Goal: Transaction & Acquisition: Obtain resource

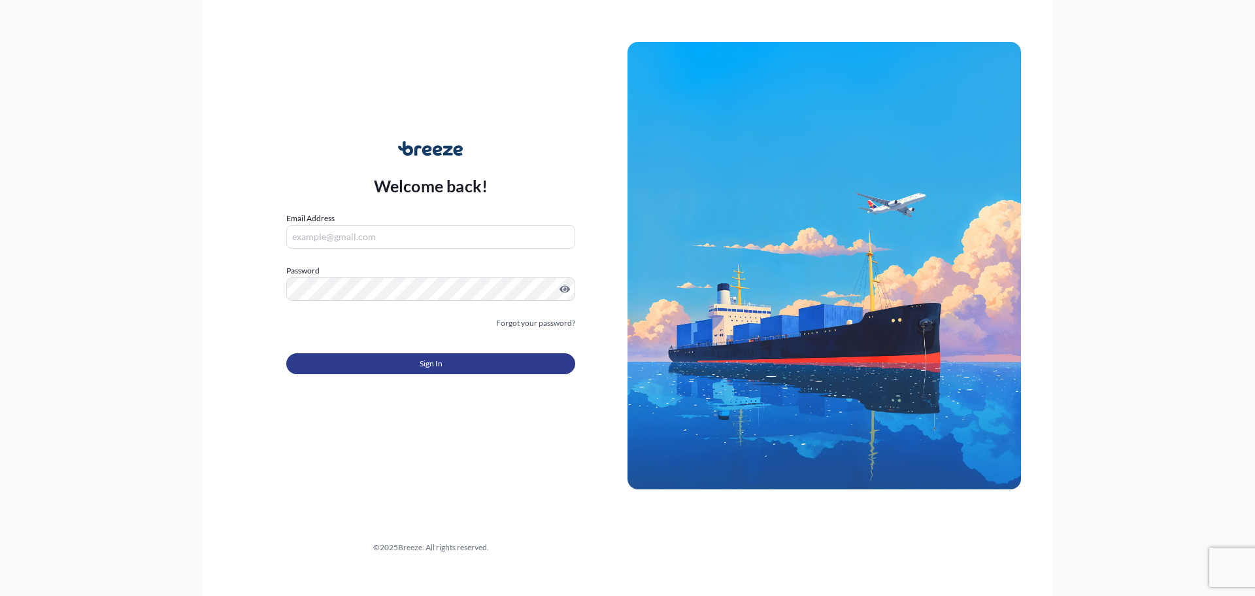
type input "[PERSON_NAME][EMAIL_ADDRESS][DOMAIN_NAME]"
click at [436, 365] on span "Sign In" at bounding box center [431, 363] width 23 height 13
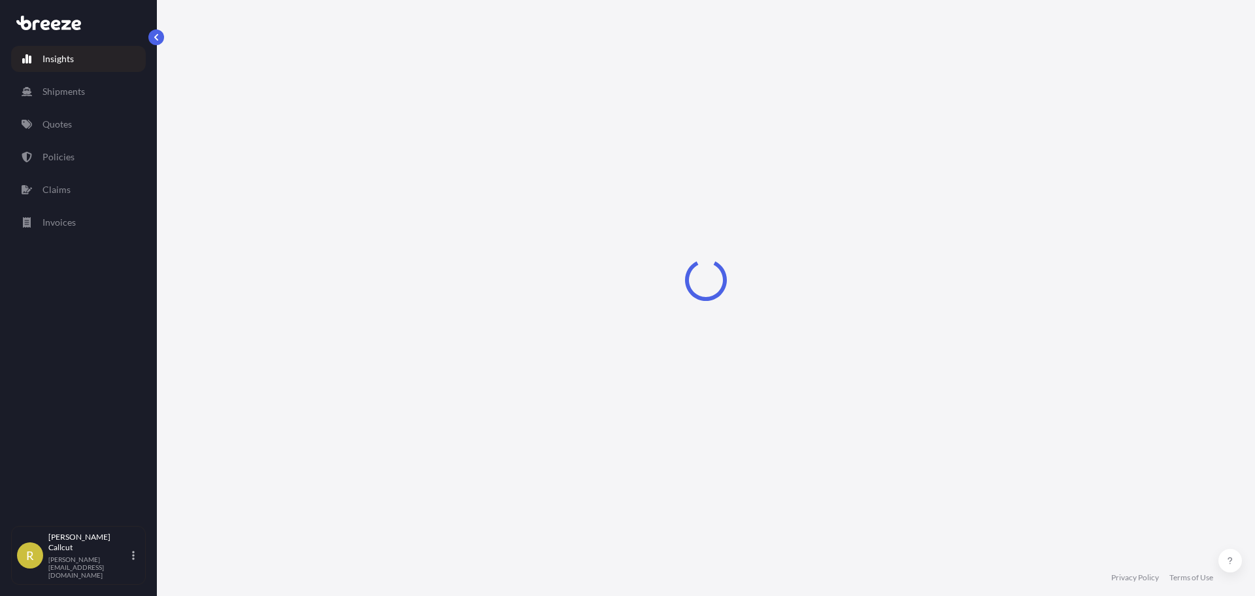
select select "2025"
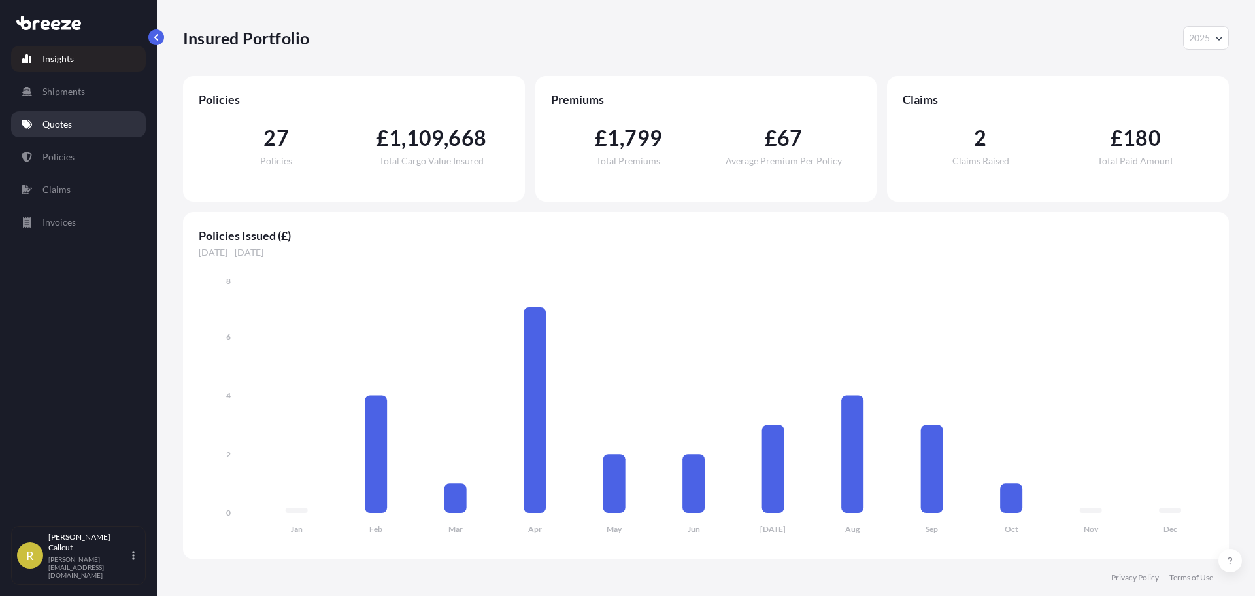
click at [102, 120] on link "Quotes" at bounding box center [78, 124] width 135 height 26
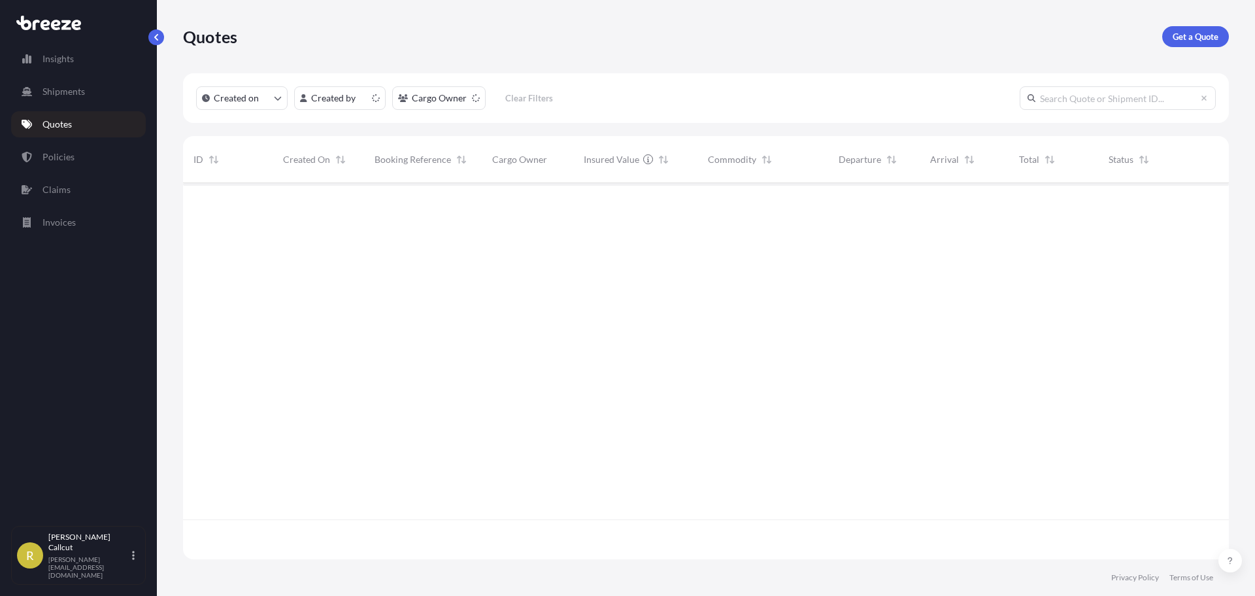
scroll to position [373, 1036]
click at [1201, 33] on p "Get a Quote" at bounding box center [1196, 36] width 46 height 13
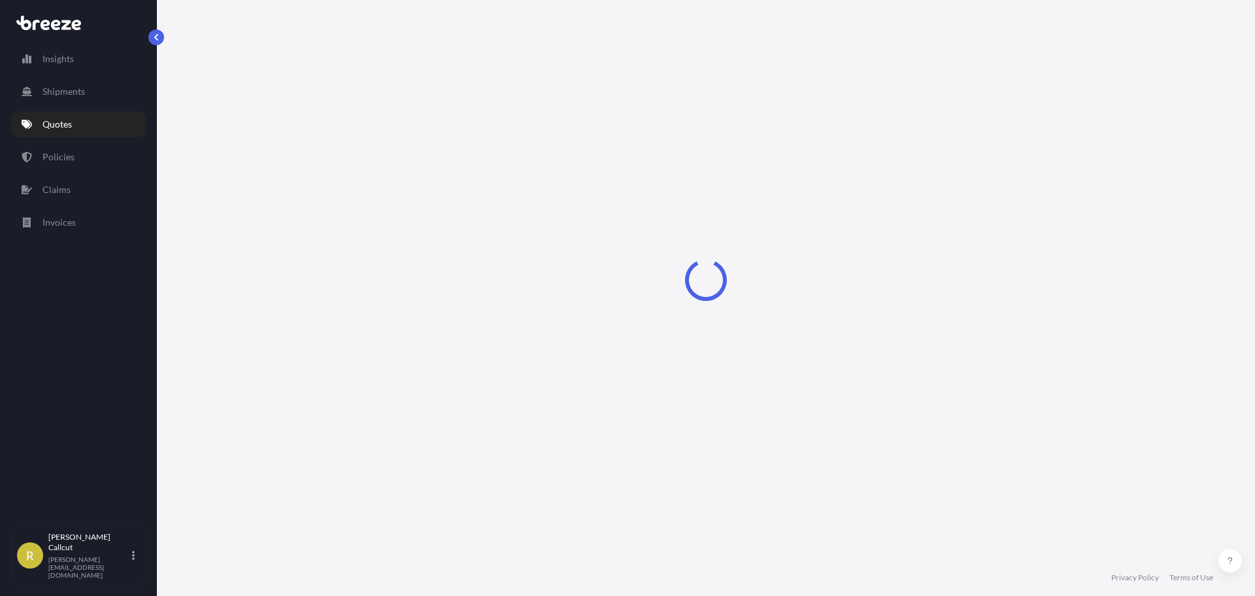
select select "Road"
select select "Sea"
select select "1"
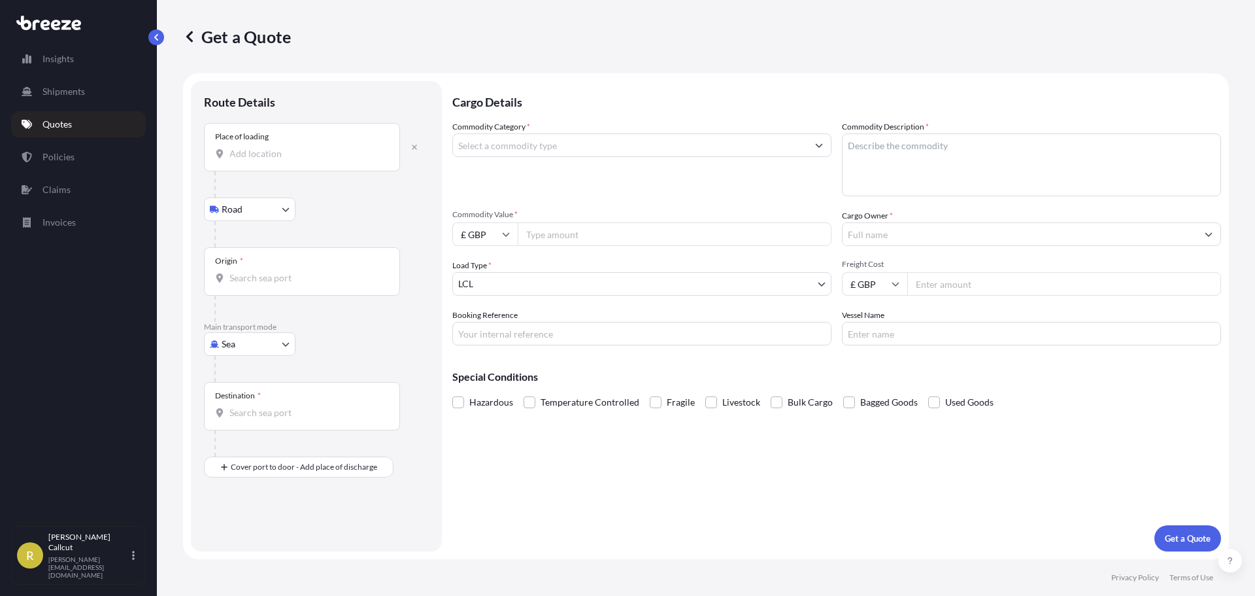
click at [295, 161] on div "Place of loading" at bounding box center [302, 147] width 196 height 48
click at [295, 160] on input "Place of loading" at bounding box center [306, 153] width 154 height 13
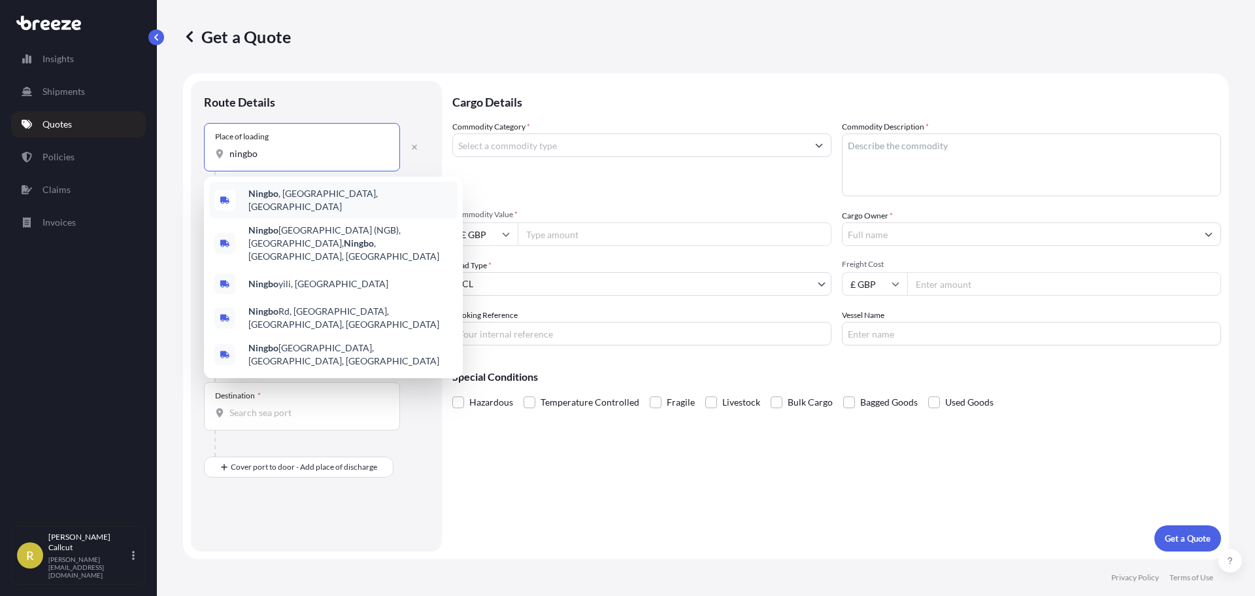
click at [317, 195] on span "[GEOGRAPHIC_DATA] , [GEOGRAPHIC_DATA], [GEOGRAPHIC_DATA]" at bounding box center [350, 200] width 204 height 26
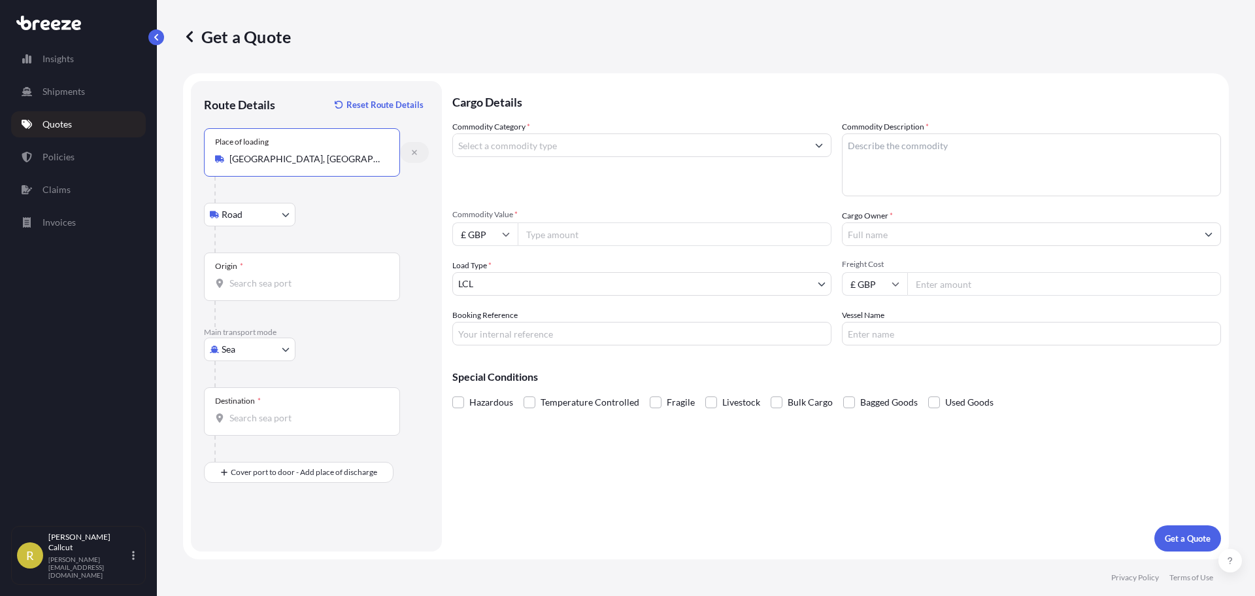
type input "[GEOGRAPHIC_DATA], [GEOGRAPHIC_DATA], [GEOGRAPHIC_DATA]"
click at [417, 148] on icon "button" at bounding box center [415, 152] width 8 height 8
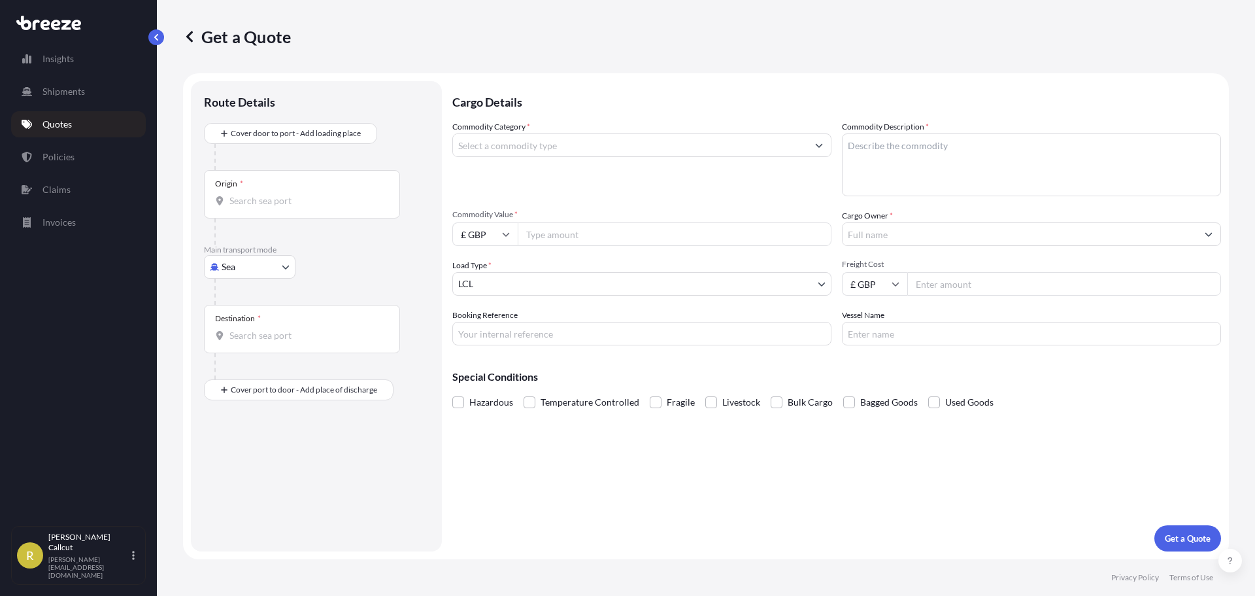
click at [302, 201] on input "Origin *" at bounding box center [306, 200] width 154 height 13
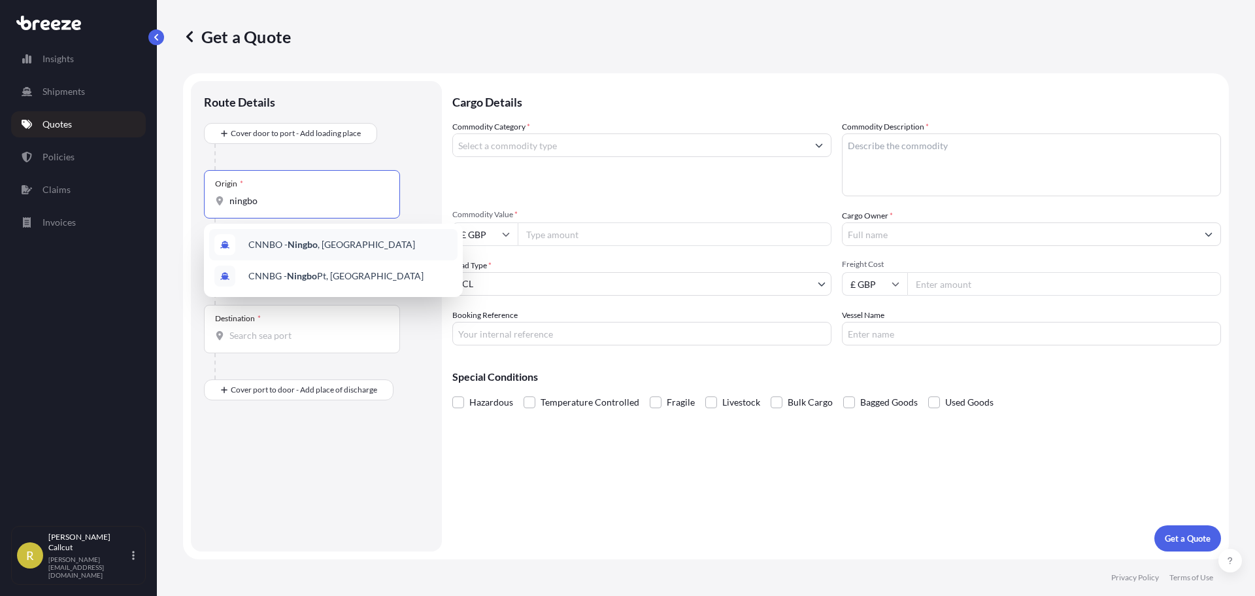
click at [330, 244] on span "CNNBO - Ningbo , [GEOGRAPHIC_DATA]" at bounding box center [331, 244] width 167 height 13
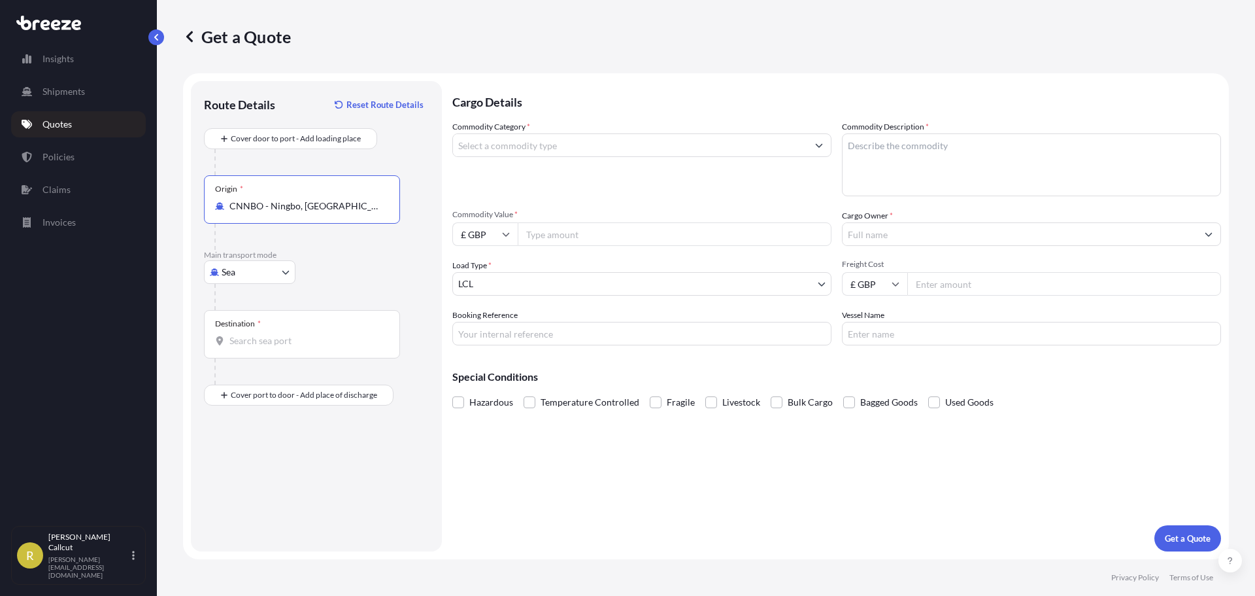
type input "CNNBO - Ningbo, [GEOGRAPHIC_DATA]"
click at [283, 346] on input "Destination *" at bounding box center [306, 340] width 154 height 13
type input "GBFXT - Felixstowe, [GEOGRAPHIC_DATA]"
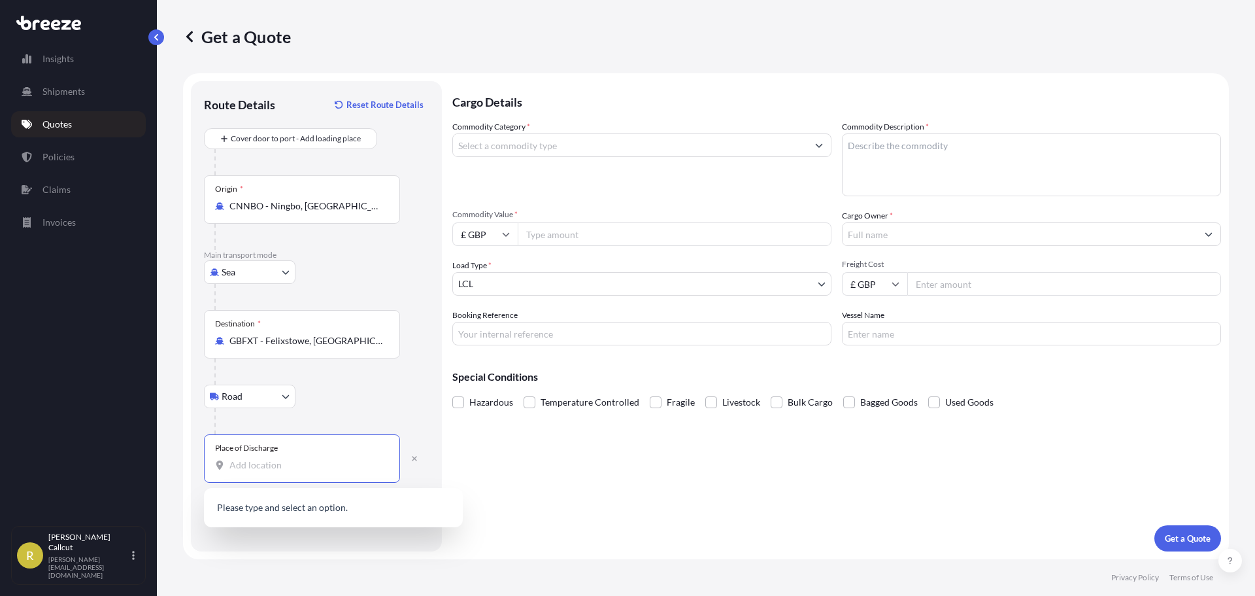
click at [256, 462] on input "Place of Discharge" at bounding box center [306, 464] width 154 height 13
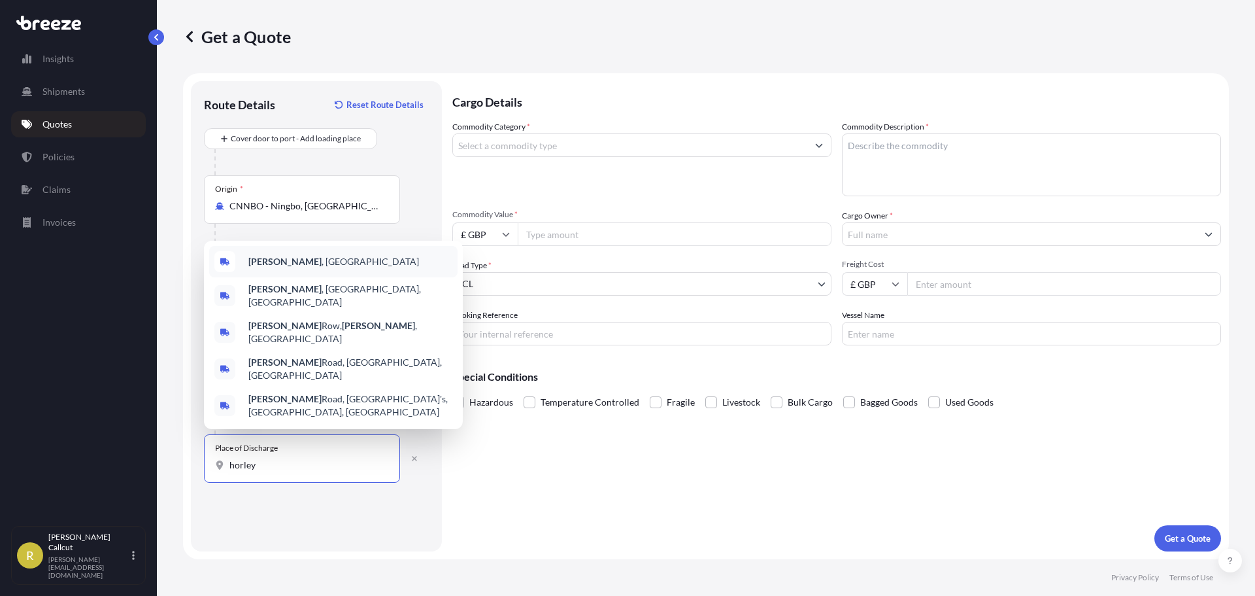
click at [352, 273] on div "Horley , [GEOGRAPHIC_DATA]" at bounding box center [333, 261] width 248 height 31
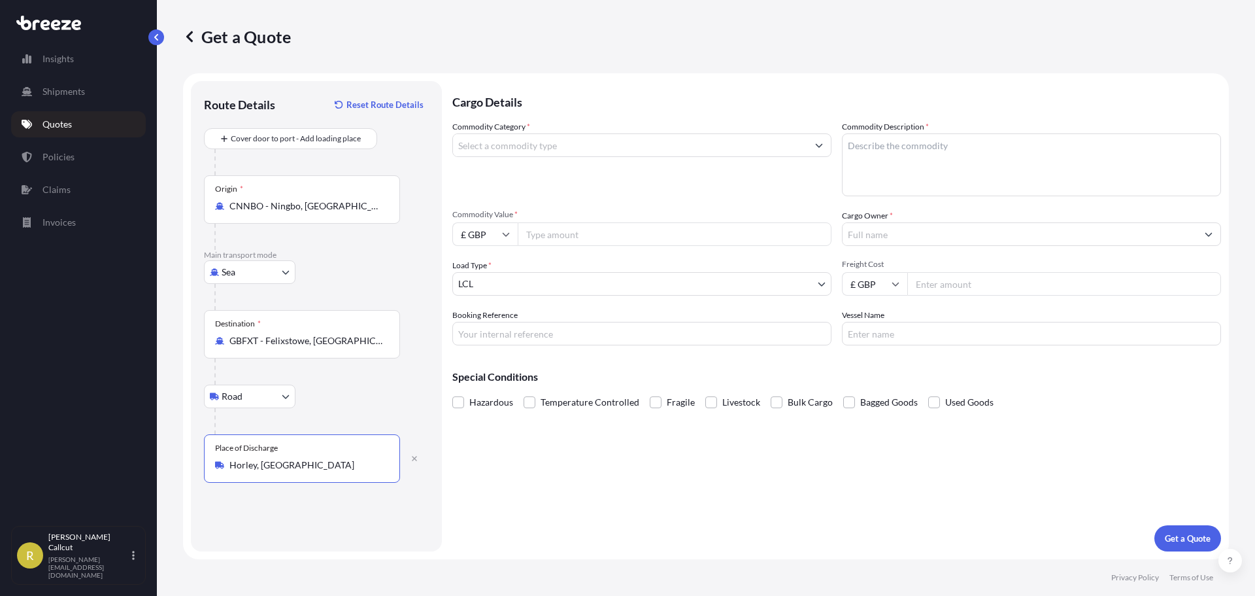
type input "Horley, [GEOGRAPHIC_DATA]"
click at [548, 154] on input "Commodity Category *" at bounding box center [630, 145] width 354 height 24
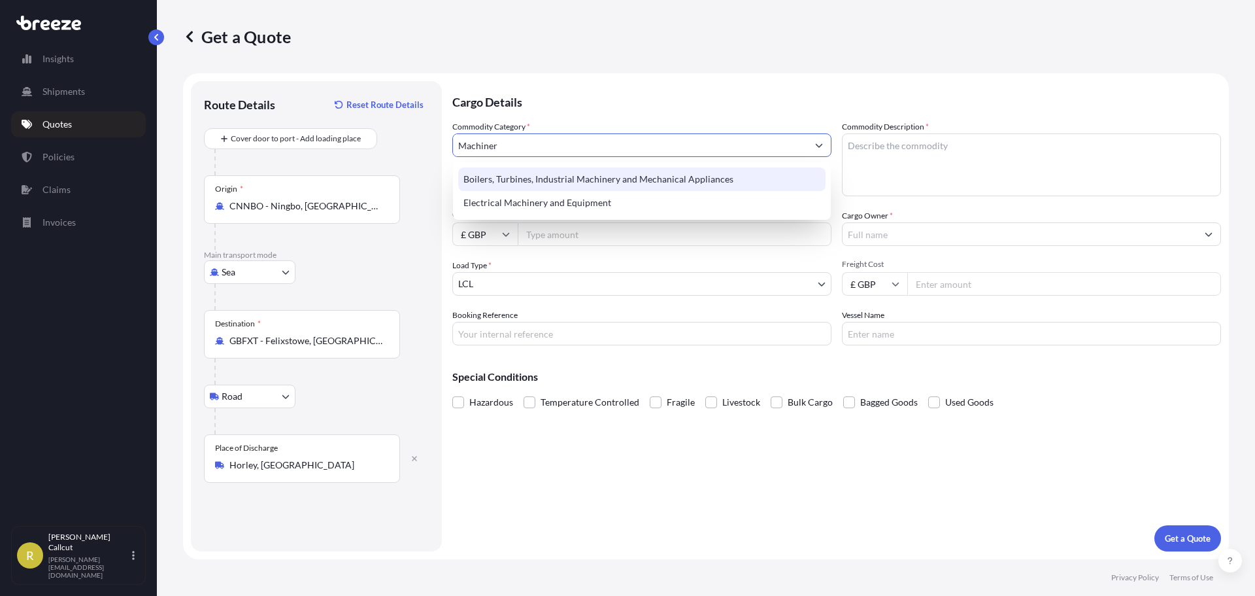
click at [622, 177] on div "Boilers, Turbines, Industrial Machinery and Mechanical Appliances" at bounding box center [641, 179] width 367 height 24
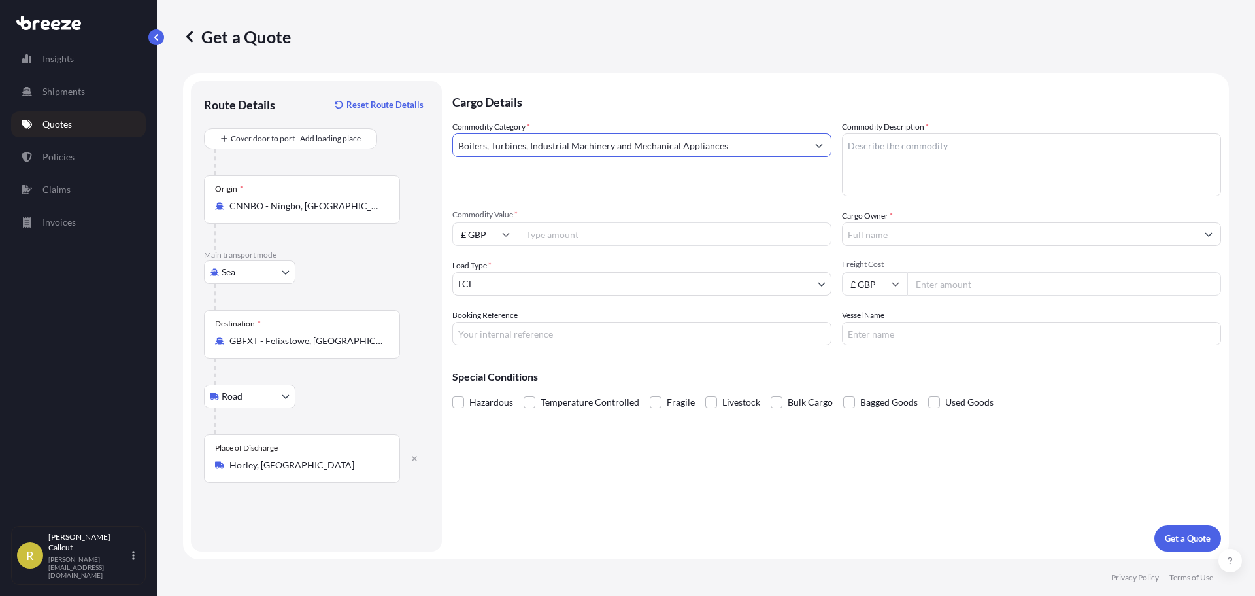
type input "Boilers, Turbines, Industrial Machinery and Mechanical Appliances"
click at [905, 165] on textarea "Commodity Description *" at bounding box center [1031, 164] width 379 height 63
type textarea "Machinery"
click at [558, 227] on input "Commodity Value *" at bounding box center [675, 234] width 314 height 24
click at [488, 235] on input "£ GBP" at bounding box center [484, 234] width 65 height 24
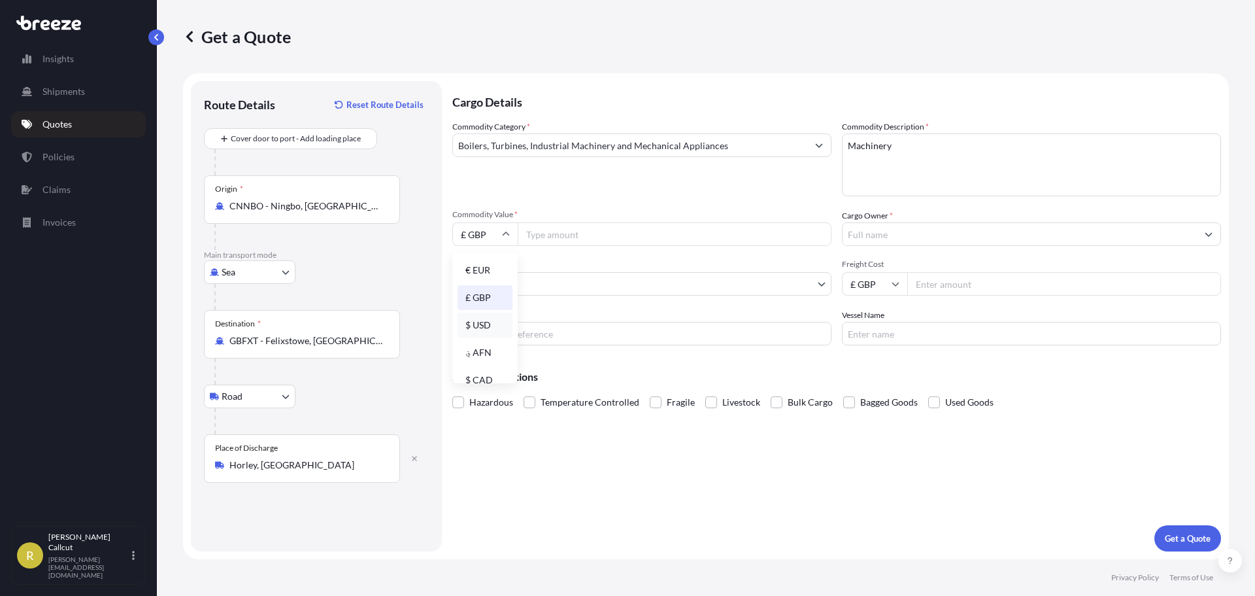
click at [484, 323] on div "$ USD" at bounding box center [485, 324] width 55 height 25
type input "$ USD"
click at [573, 235] on input "Commodity Value *" at bounding box center [675, 234] width 314 height 24
type input "15700"
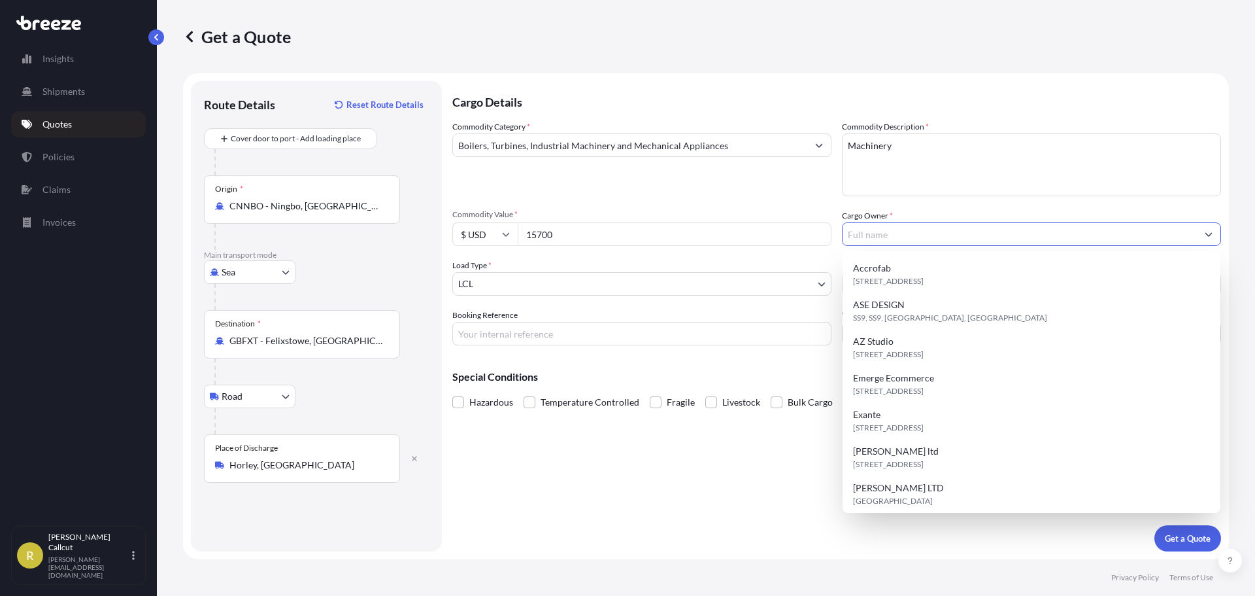
click at [879, 227] on input "Cargo Owner *" at bounding box center [1020, 234] width 354 height 24
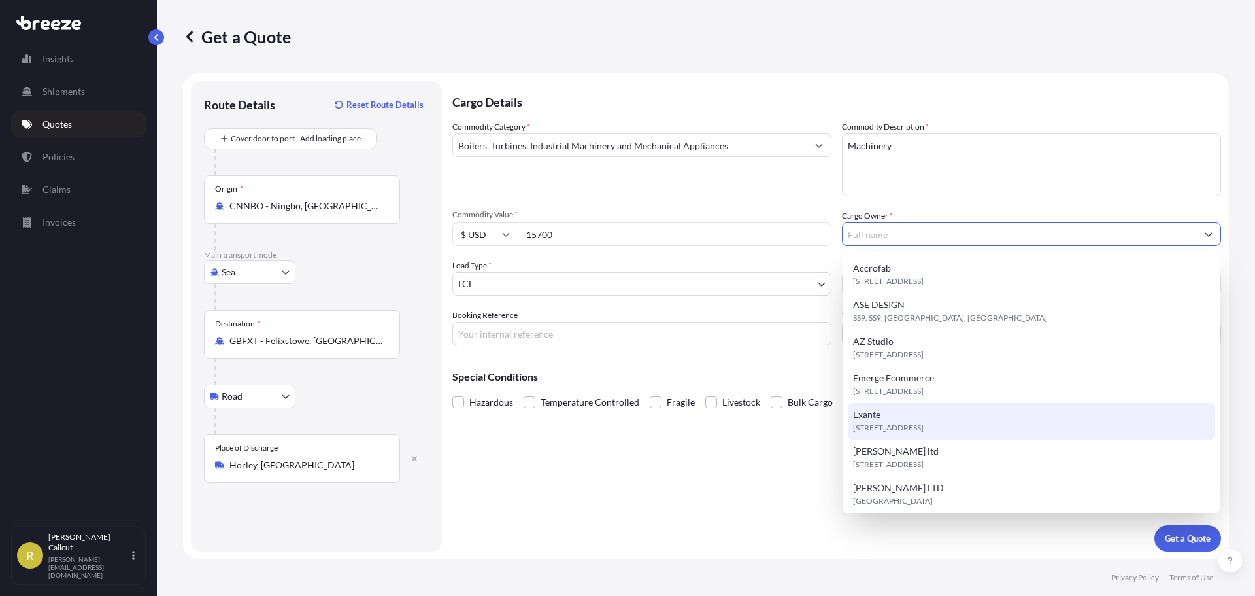
click at [877, 426] on span "[STREET_ADDRESS]" at bounding box center [888, 427] width 71 height 13
type input "Exante"
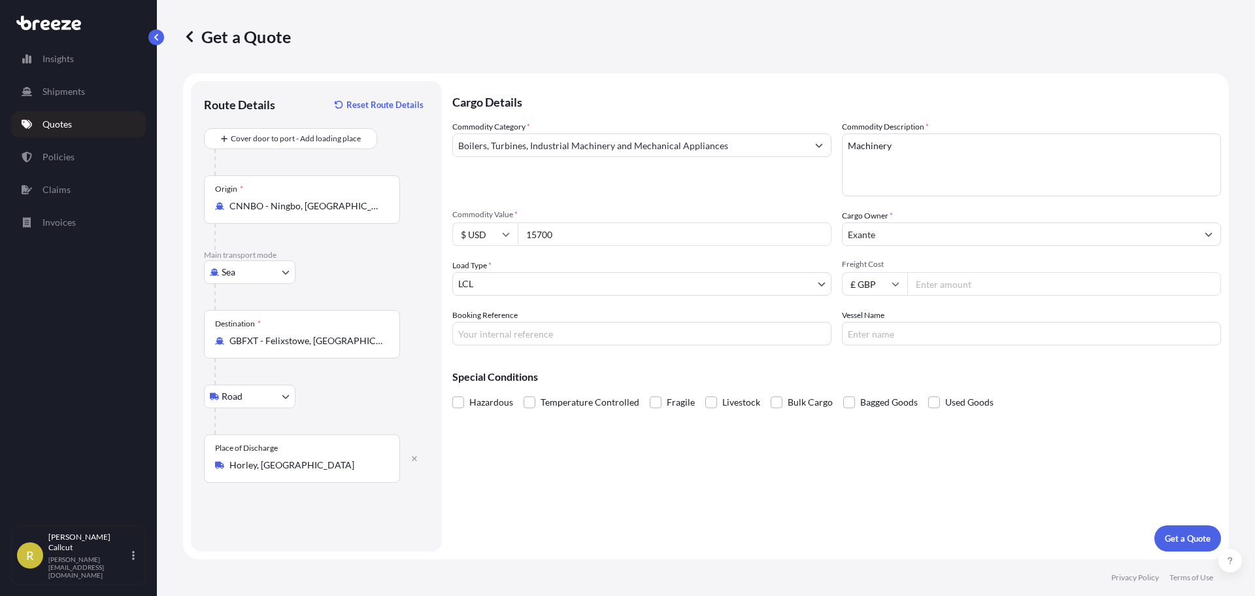
click at [927, 283] on input "Freight Cost" at bounding box center [1064, 284] width 314 height 24
type input "1365"
type input "EXANTE"
type input "OOCL [GEOGRAPHIC_DATA]"
click at [1187, 538] on p "Get a Quote" at bounding box center [1188, 537] width 46 height 13
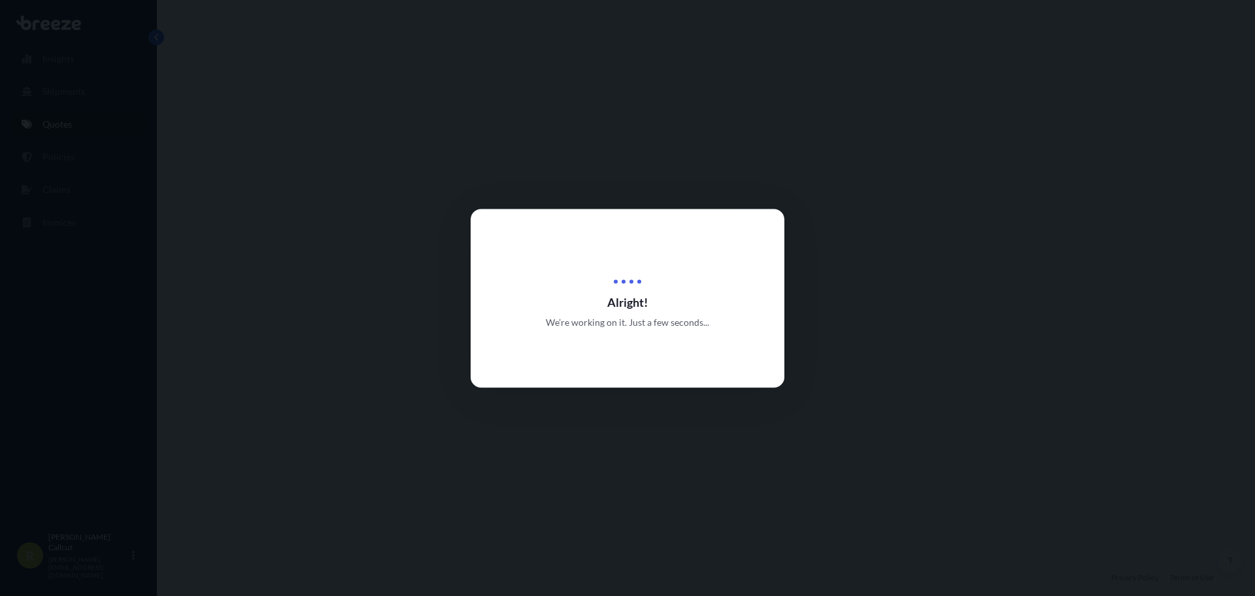
select select "Sea"
select select "Road"
select select "1"
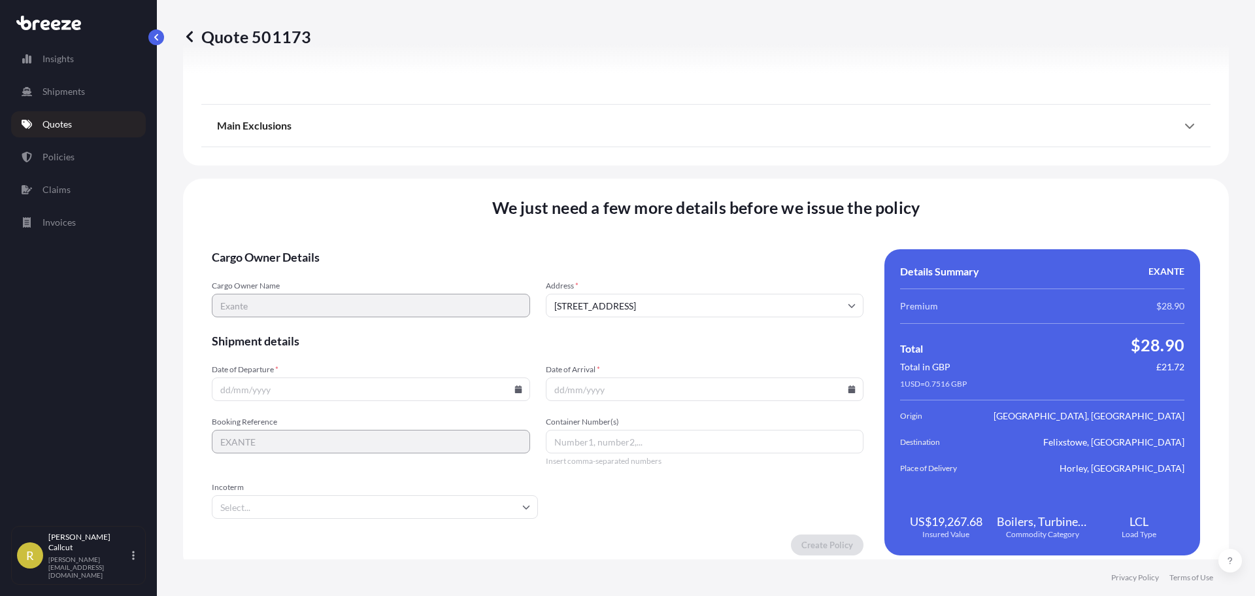
scroll to position [1584, 0]
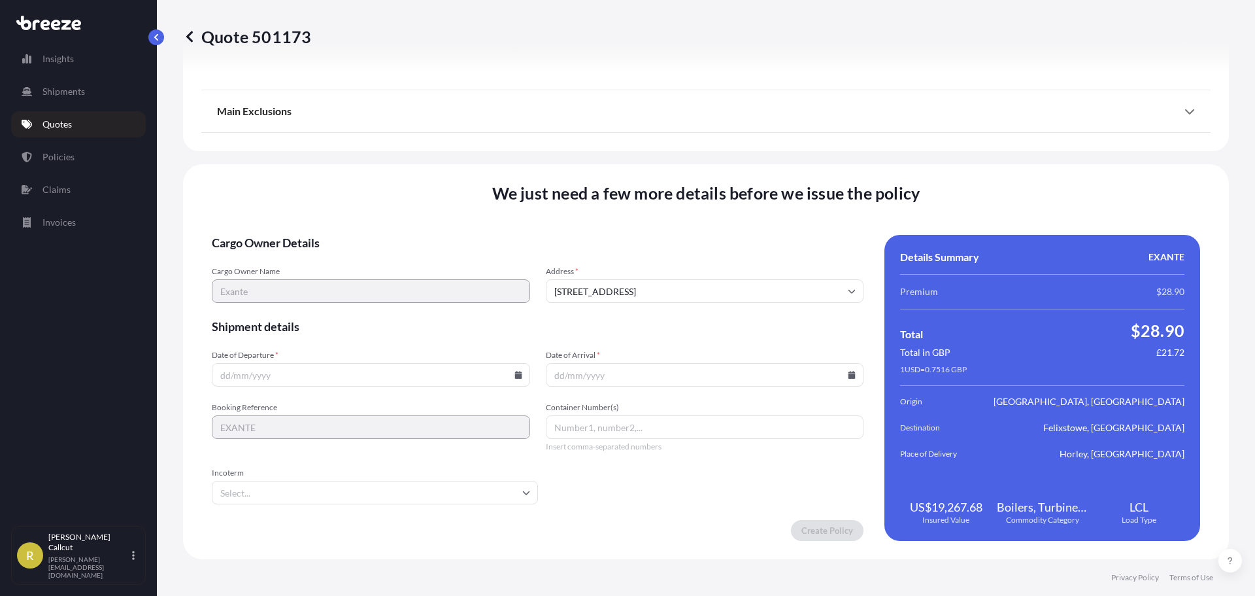
click at [849, 375] on icon at bounding box center [852, 375] width 7 height 8
click at [734, 482] on form "Cargo Owner Details Cargo Owner Name Exante Address * [STREET_ADDRESS] Shipment…" at bounding box center [538, 388] width 652 height 306
click at [99, 130] on link "Quotes" at bounding box center [78, 124] width 135 height 26
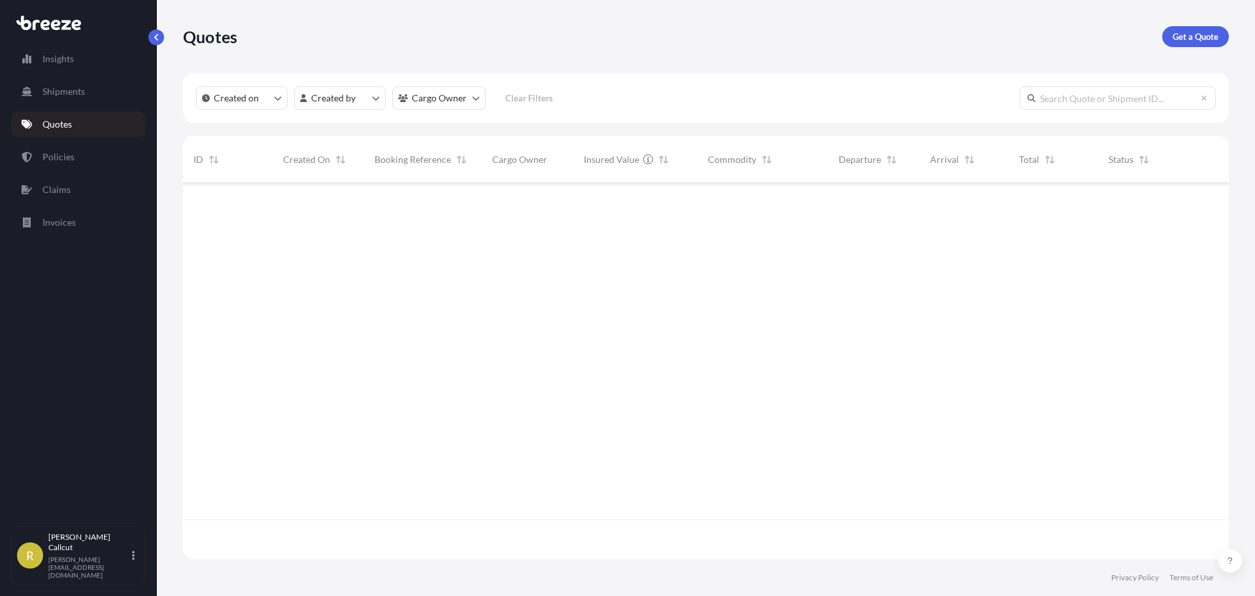
scroll to position [373, 1036]
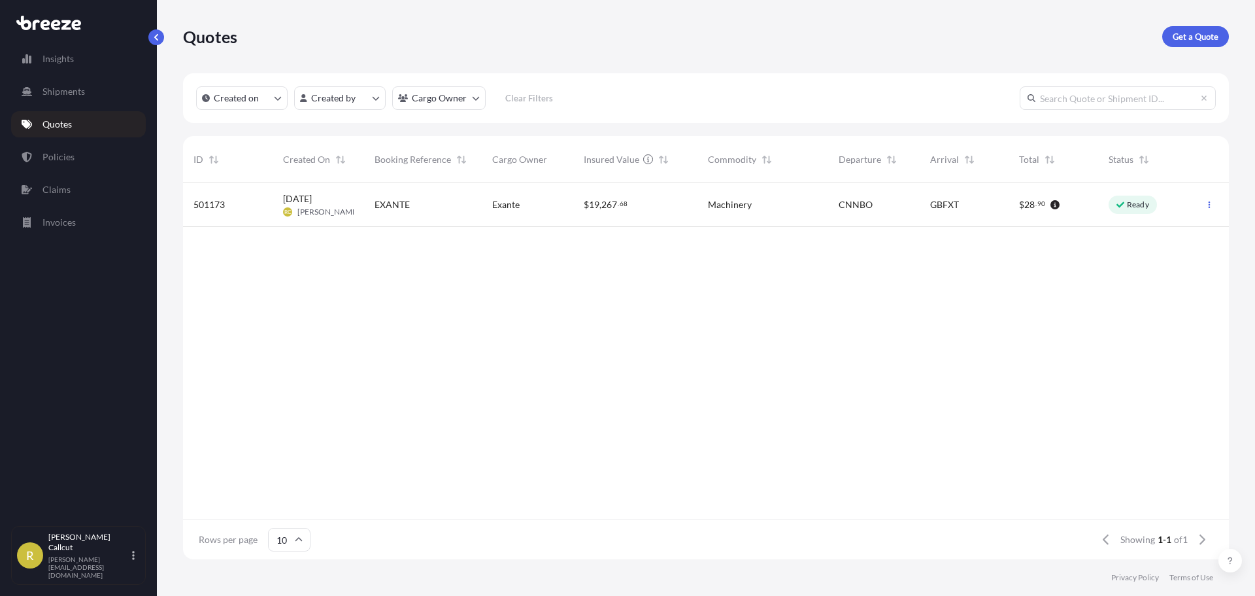
click at [358, 197] on div "[DATE] RC [PERSON_NAME]" at bounding box center [319, 205] width 92 height 44
select select "Sea"
select select "Road"
select select "1"
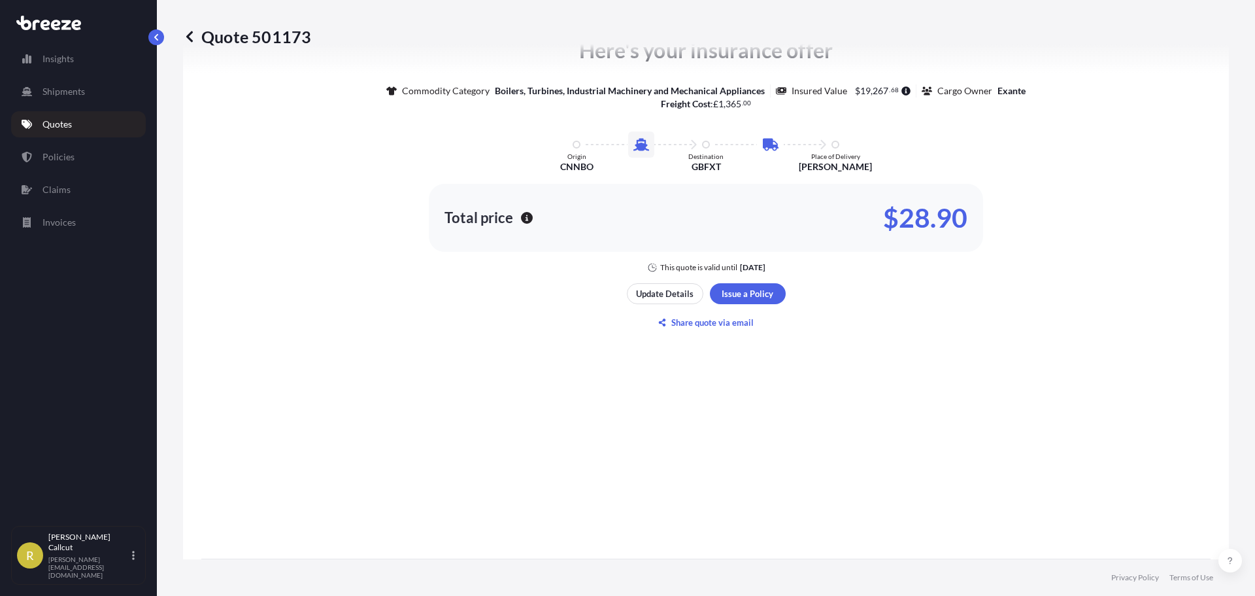
click at [663, 288] on p "Update Details" at bounding box center [665, 293] width 58 height 13
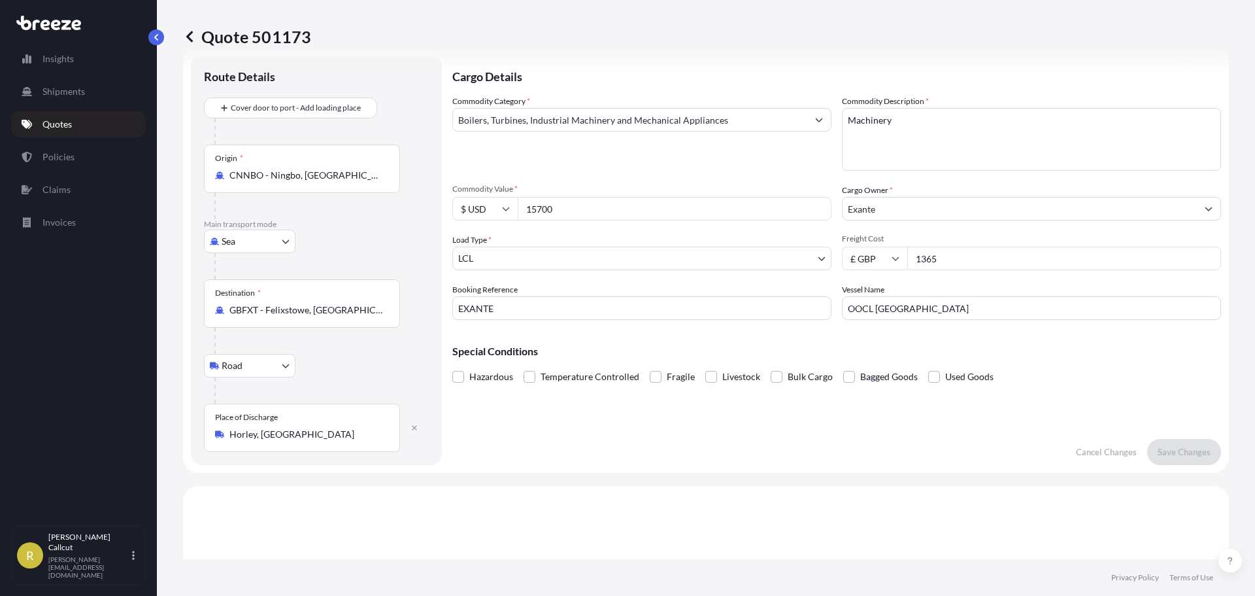
scroll to position [21, 0]
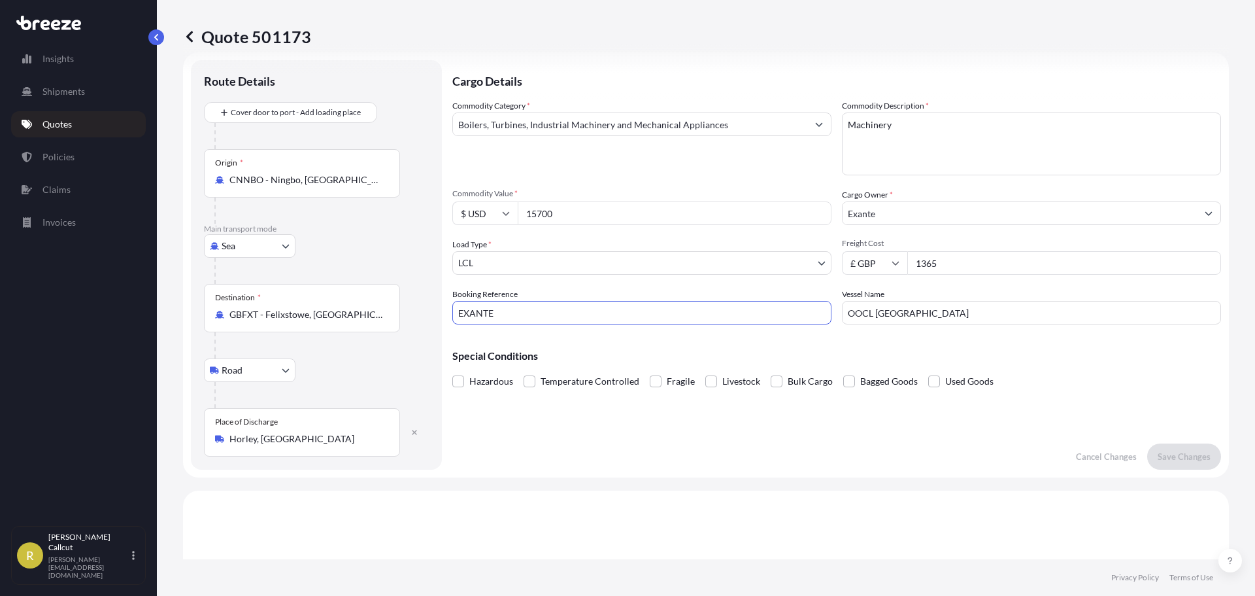
drag, startPoint x: 595, startPoint y: 312, endPoint x: 291, endPoint y: 309, distance: 304.0
click at [291, 309] on form "Route Details Cover door to port - Add loading place Place of loading Road Road…" at bounding box center [706, 264] width 1046 height 425
type input "SIJ004657"
click at [1168, 447] on button "Save Changes" at bounding box center [1184, 456] width 74 height 26
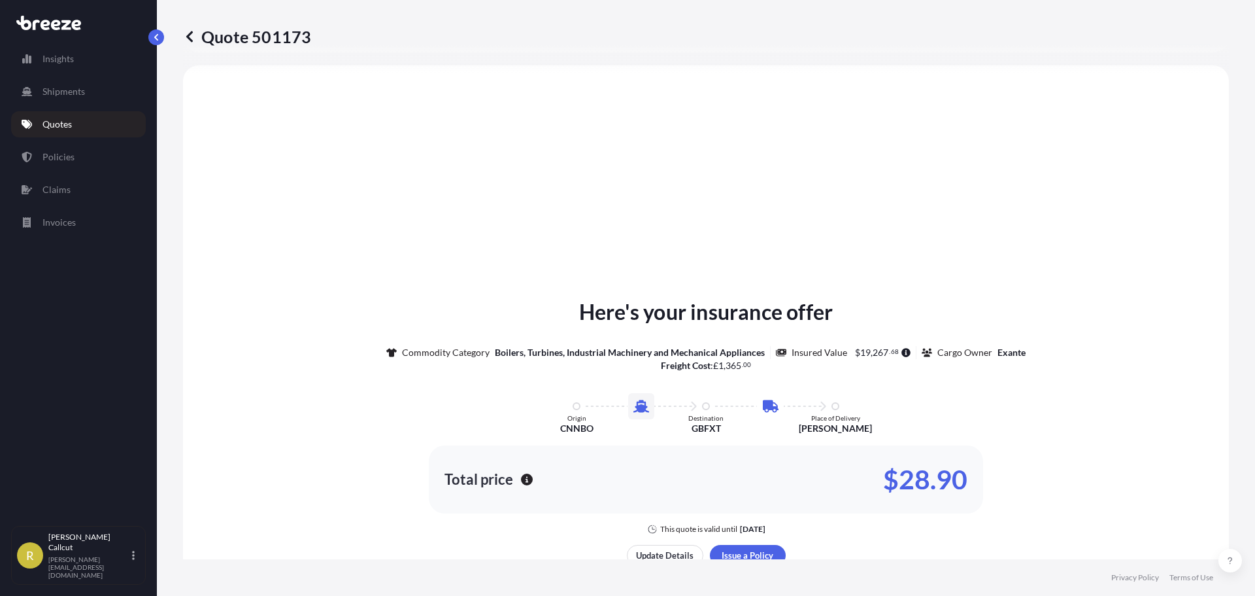
select select "Sea"
select select "Road"
select select "1"
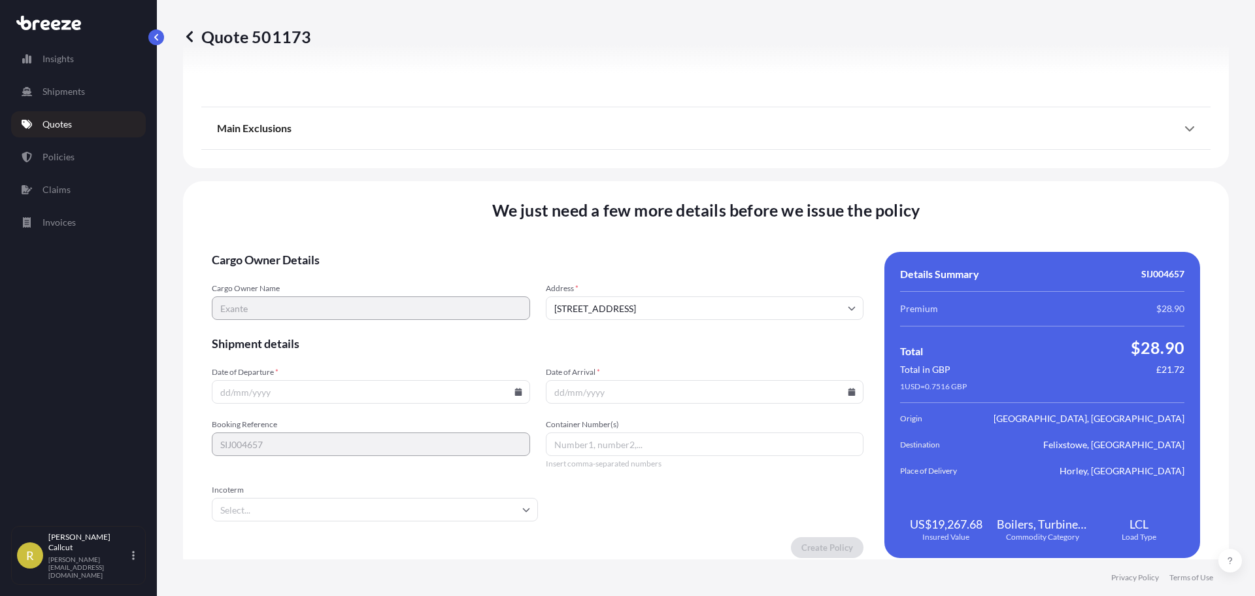
scroll to position [1584, 0]
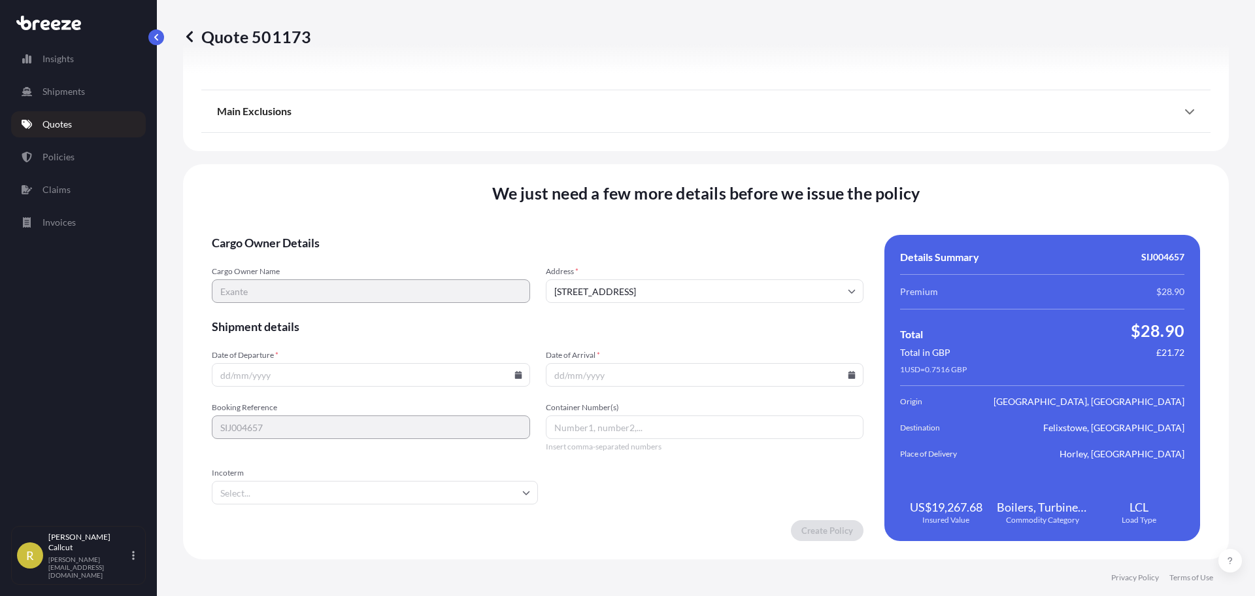
click at [352, 375] on input "Date of Departure *" at bounding box center [371, 375] width 318 height 24
click at [518, 375] on icon at bounding box center [518, 375] width 8 height 8
click at [337, 280] on button "22" at bounding box center [338, 283] width 21 height 21
type input "[DATE]"
click at [849, 372] on icon at bounding box center [852, 375] width 7 height 8
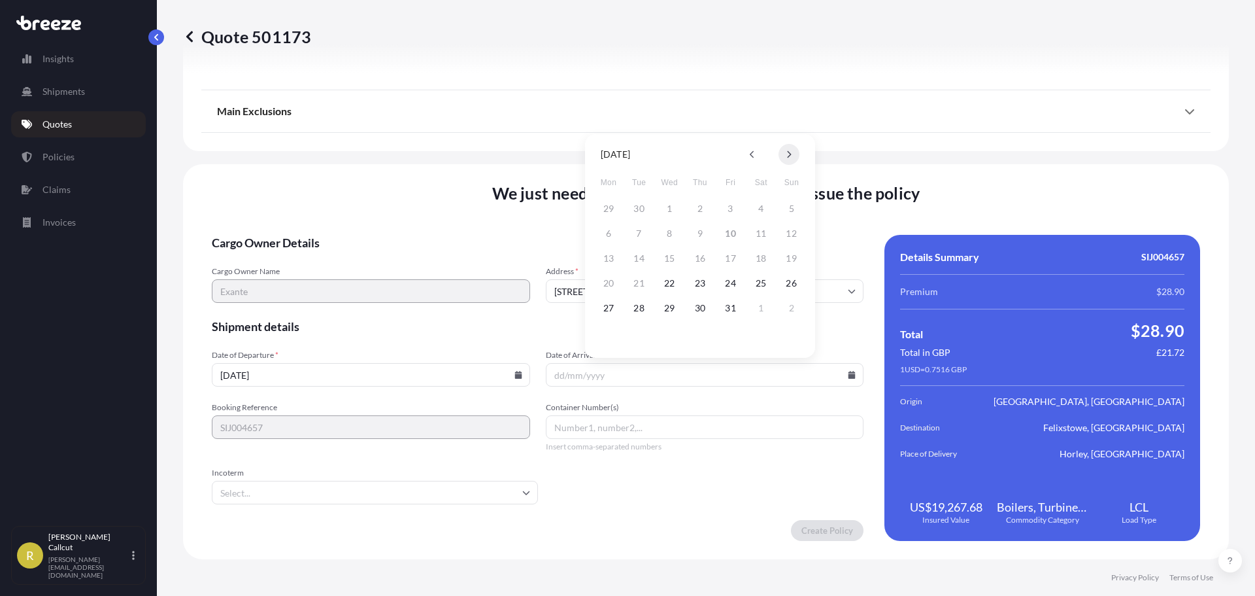
click at [786, 156] on icon at bounding box center [788, 154] width 5 height 8
click at [788, 311] on button "30" at bounding box center [791, 307] width 21 height 21
type input "[DATE]"
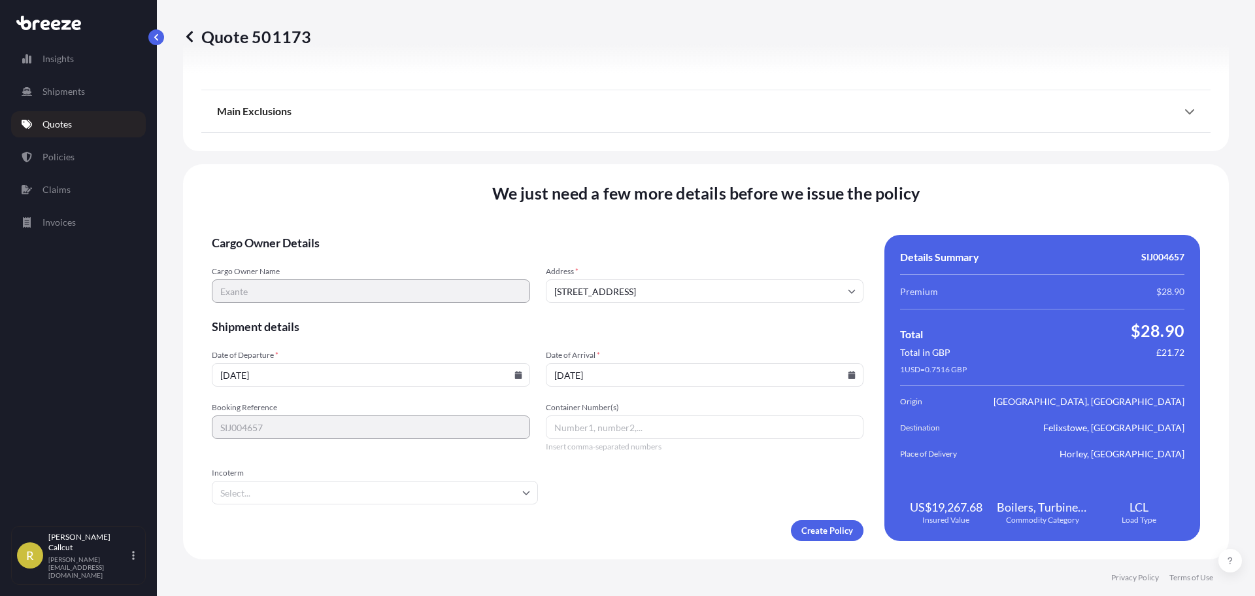
click at [355, 488] on input "Incoterm" at bounding box center [375, 492] width 326 height 24
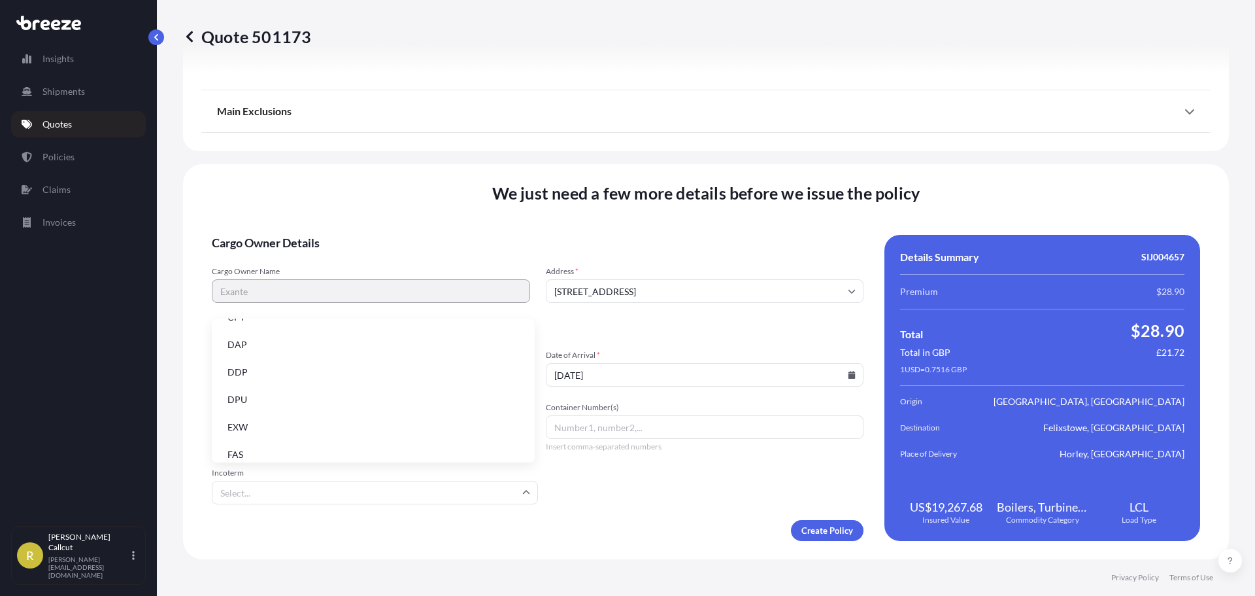
scroll to position [166, 0]
click at [306, 433] on li "FOB" at bounding box center [373, 444] width 312 height 25
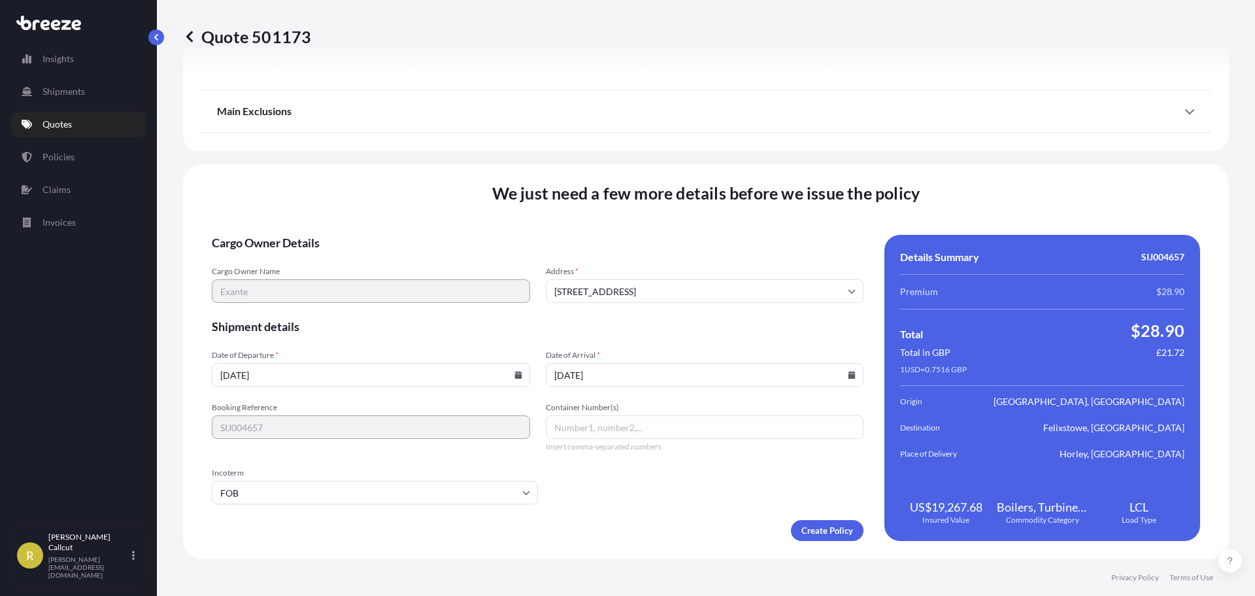
click at [671, 509] on form "Cargo Owner Details Cargo Owner Name Exante Address * [STREET_ADDRESS] Shipment…" at bounding box center [538, 388] width 652 height 306
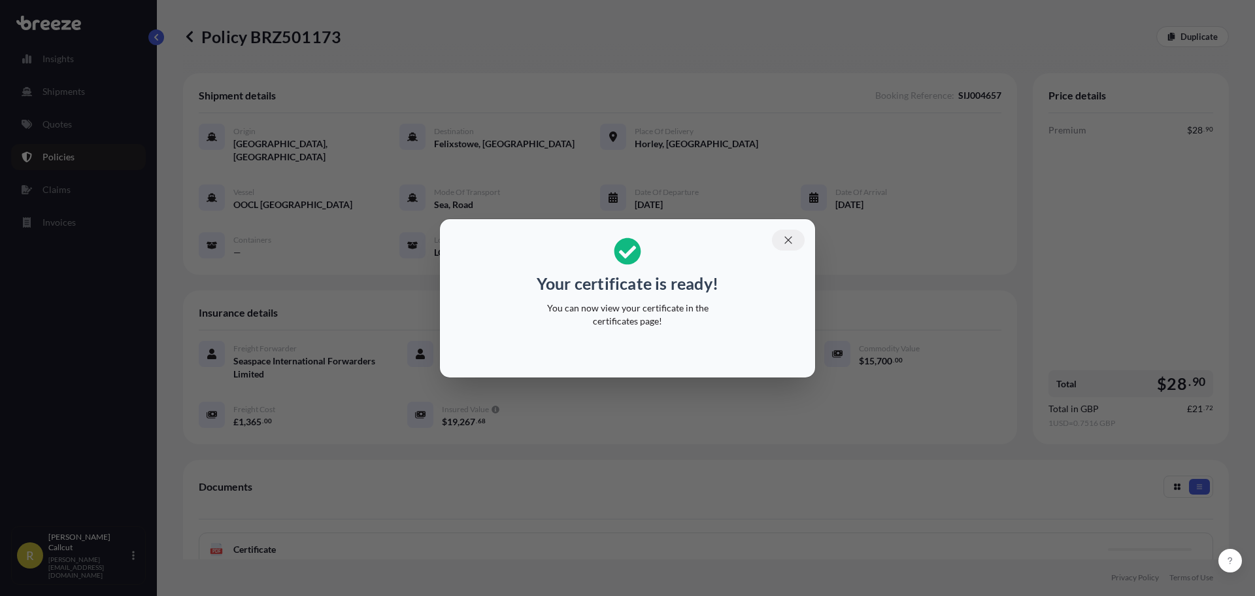
click at [789, 243] on icon "button" at bounding box center [789, 240] width 12 height 12
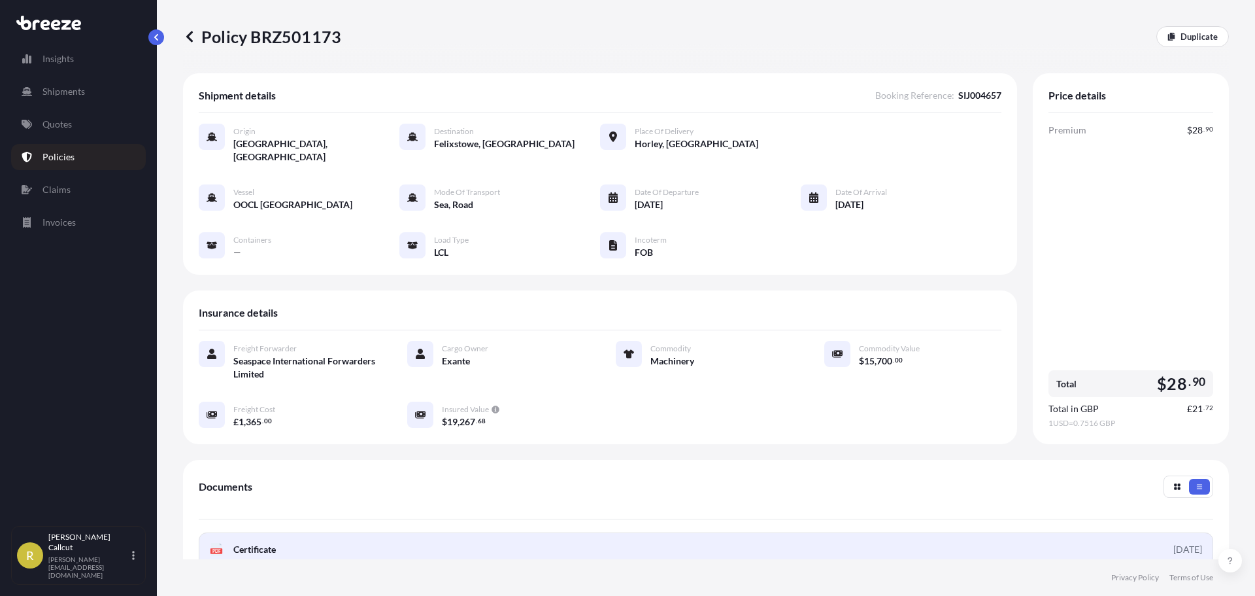
click at [276, 543] on span "Certificate" at bounding box center [254, 549] width 42 height 13
